Goal: Find specific page/section

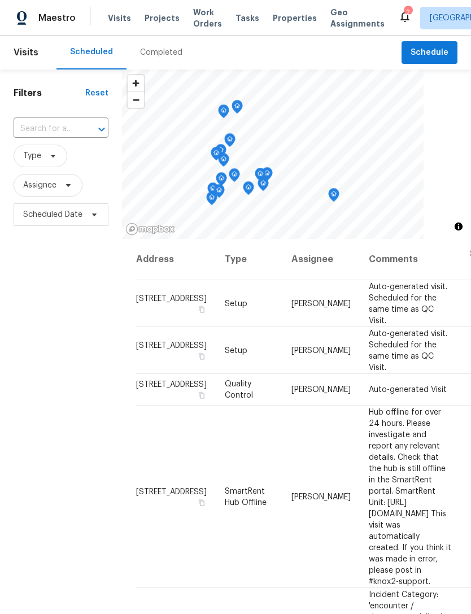
scroll to position [816, 0]
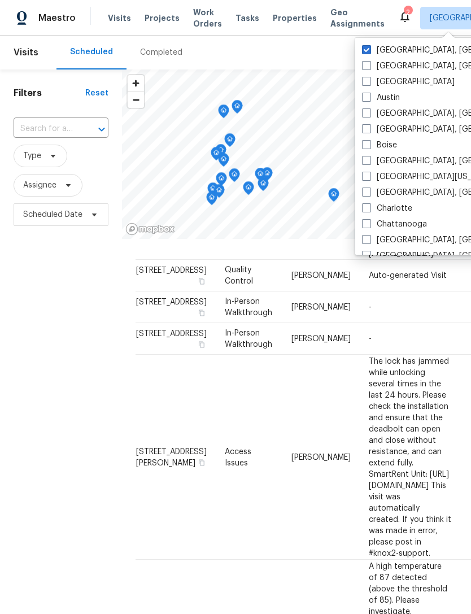
click at [366, 194] on span at bounding box center [366, 192] width 9 height 9
click at [366, 194] on input "[GEOGRAPHIC_DATA], [GEOGRAPHIC_DATA]" at bounding box center [365, 190] width 7 height 7
checkbox input "true"
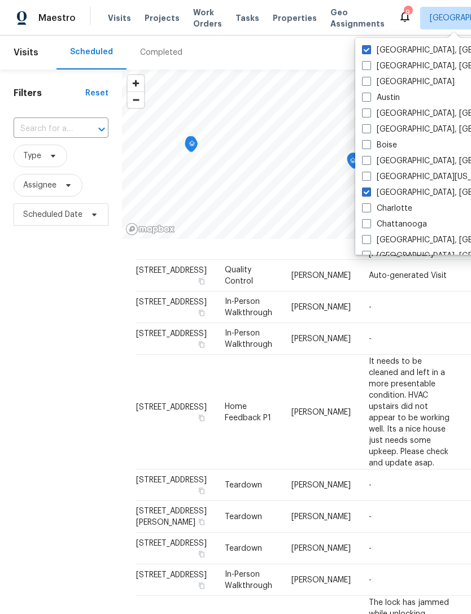
click at [374, 46] on label "[GEOGRAPHIC_DATA], [GEOGRAPHIC_DATA]" at bounding box center [449, 50] width 175 height 11
click at [369, 46] on input "[GEOGRAPHIC_DATA], [GEOGRAPHIC_DATA]" at bounding box center [365, 48] width 7 height 7
checkbox input "false"
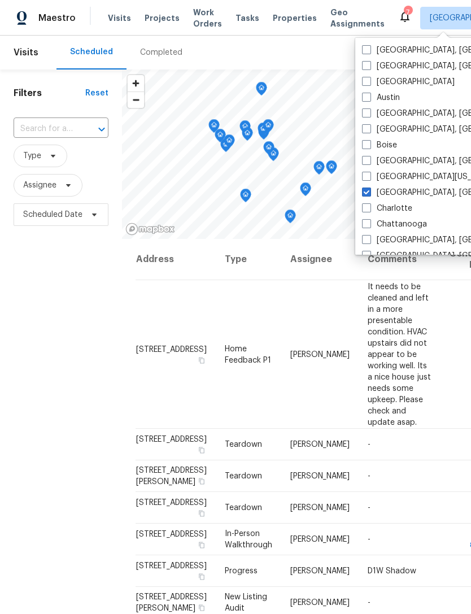
click at [96, 328] on div "Filters Reset ​ Type Assignee Scheduled Date" at bounding box center [61, 399] width 122 height 661
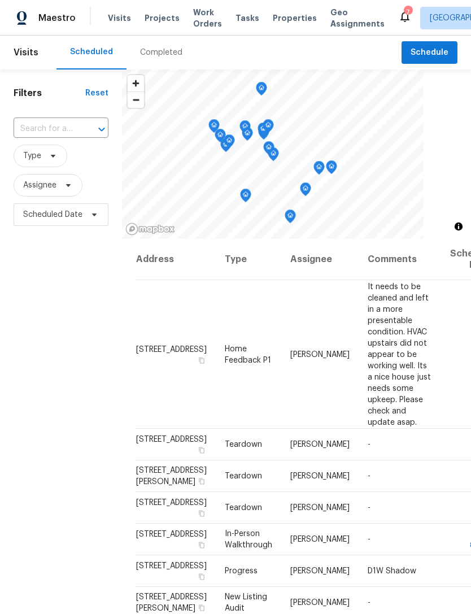
click at [404, 14] on div "7" at bounding box center [408, 12] width 8 height 11
click at [400, 13] on icon at bounding box center [404, 16] width 9 height 11
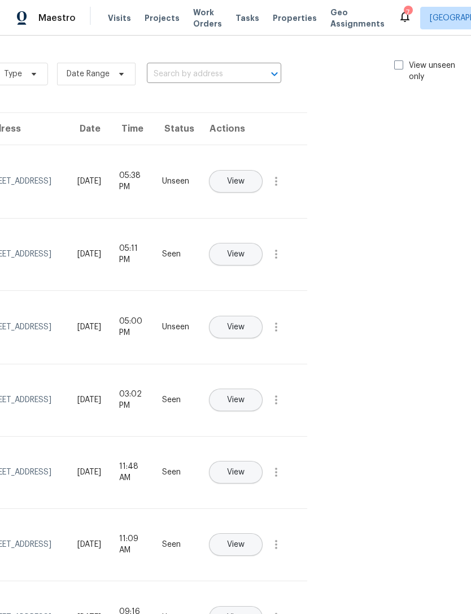
scroll to position [0, 127]
click at [403, 65] on label "View unseen only" at bounding box center [434, 71] width 79 height 23
click at [402, 65] on input "View unseen only" at bounding box center [398, 63] width 7 height 7
checkbox input "true"
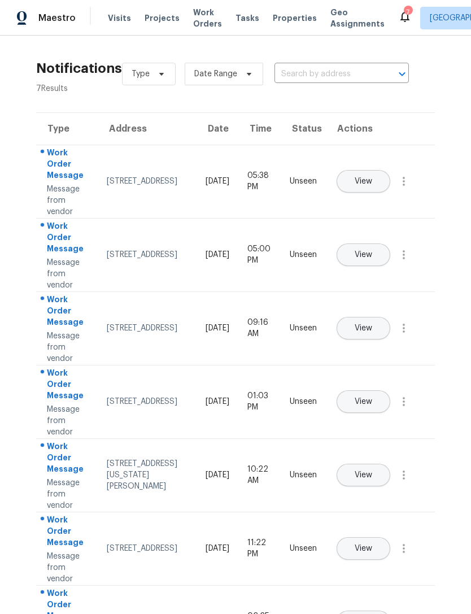
scroll to position [0, 0]
